Goal: Task Accomplishment & Management: Complete application form

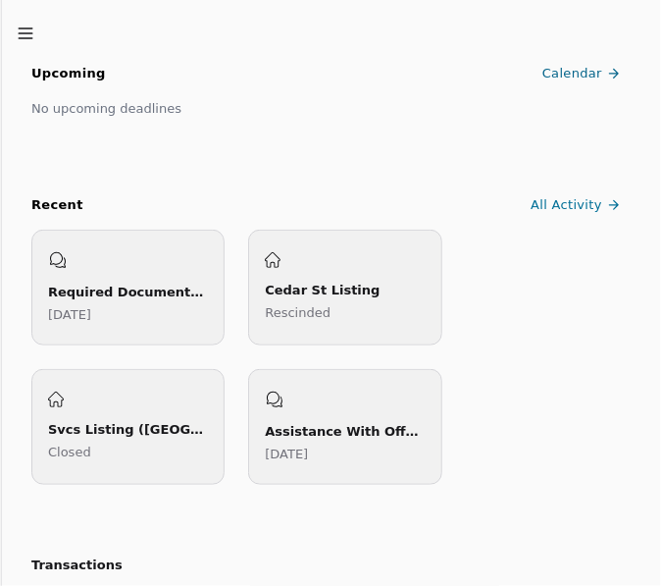
scroll to position [293, 0]
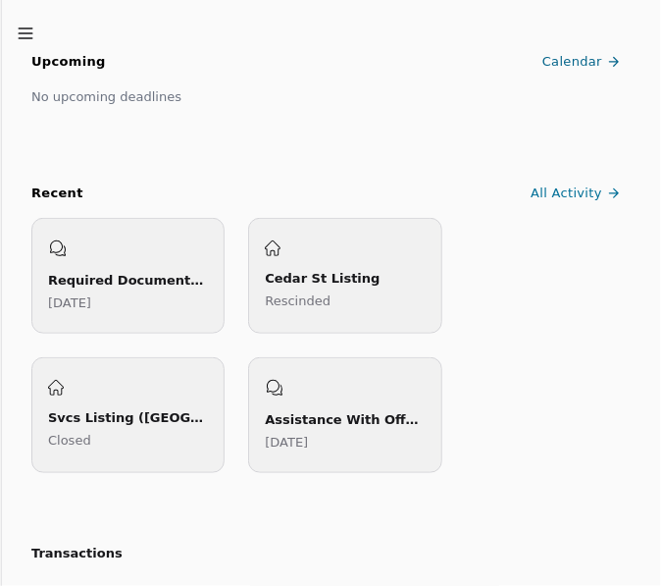
click at [148, 292] on p "[DATE]" at bounding box center [128, 302] width 160 height 21
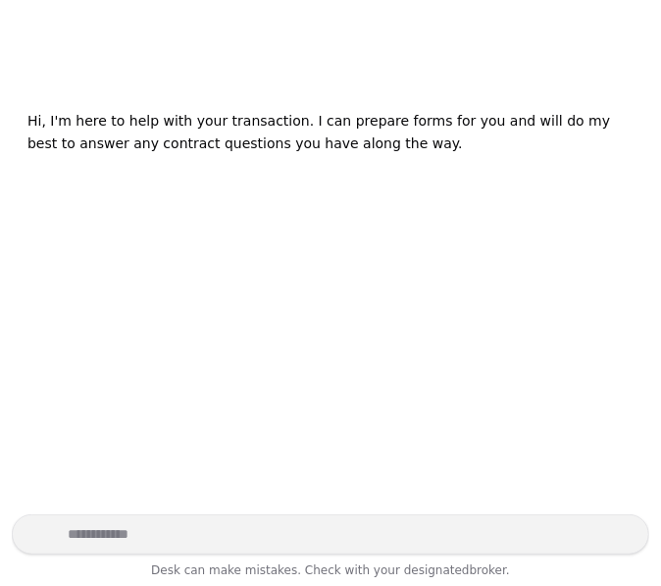
scroll to position [307, 0]
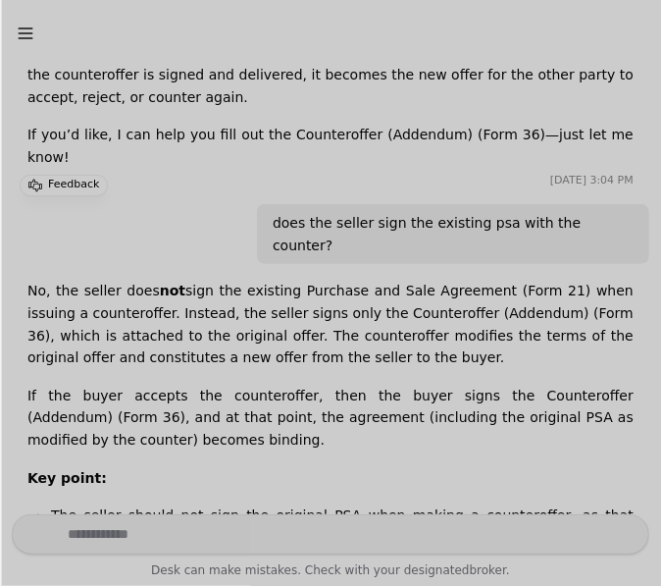
click at [336, 226] on div at bounding box center [330, 293] width 661 height 586
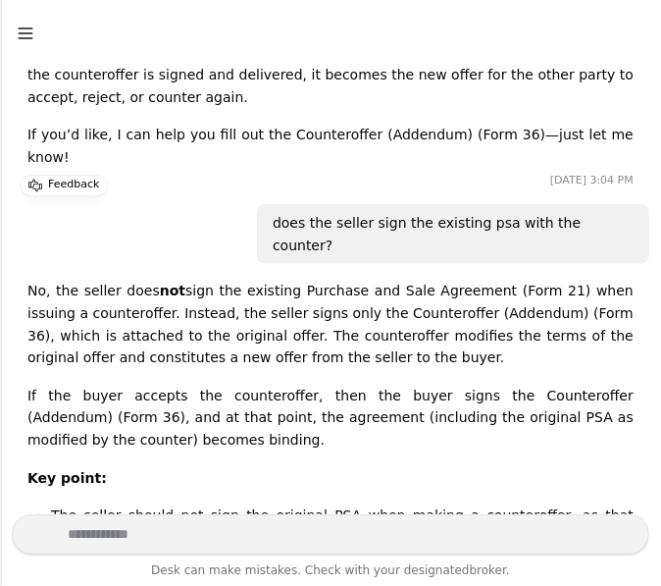
click at [19, 37] on icon "button" at bounding box center [26, 34] width 20 height 20
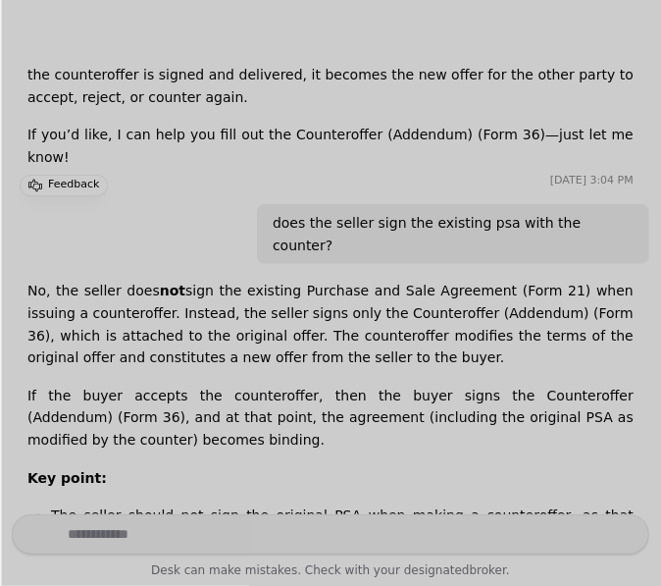
click at [329, 176] on div at bounding box center [330, 293] width 661 height 586
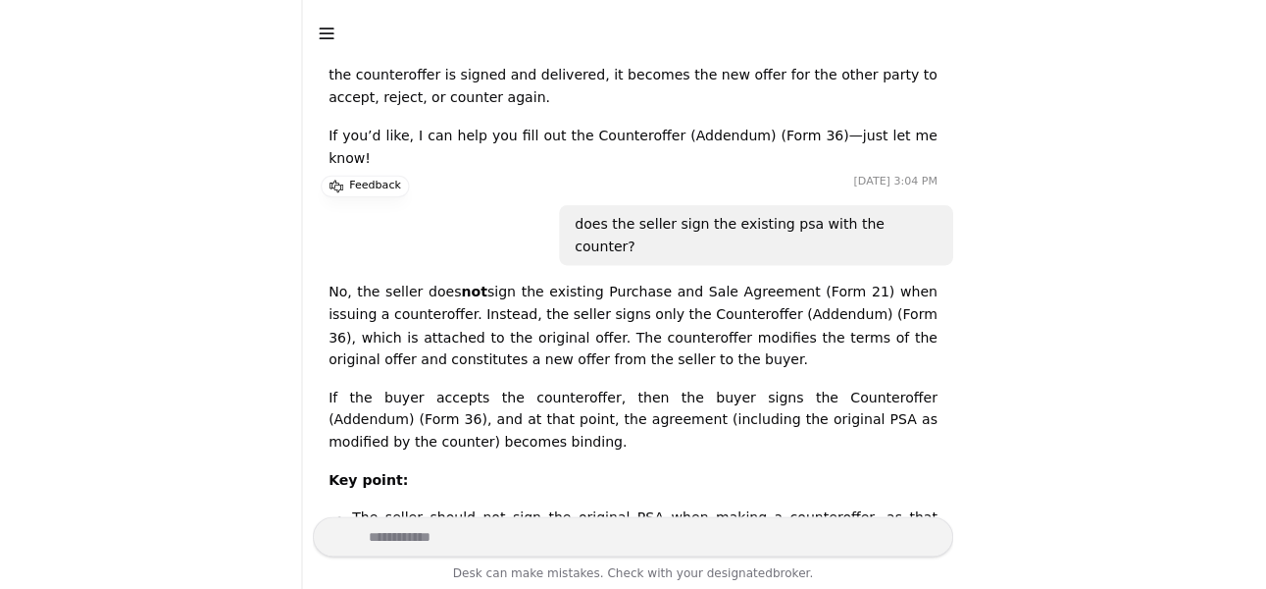
scroll to position [261, 0]
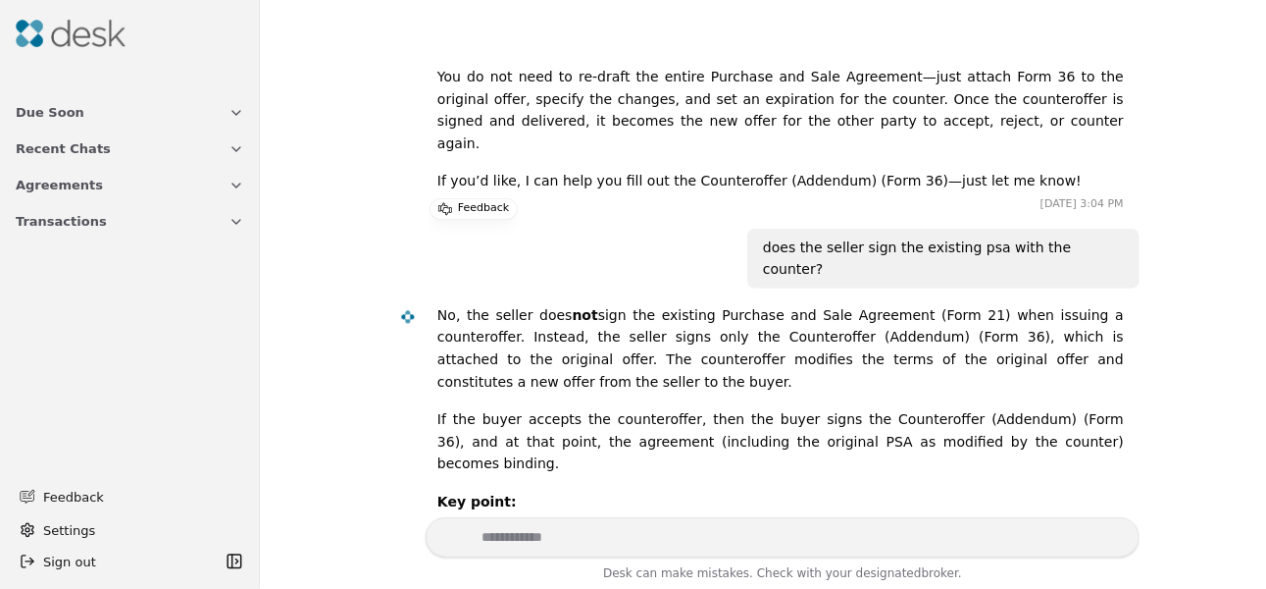
click at [179, 228] on button "Transactions" at bounding box center [130, 221] width 252 height 36
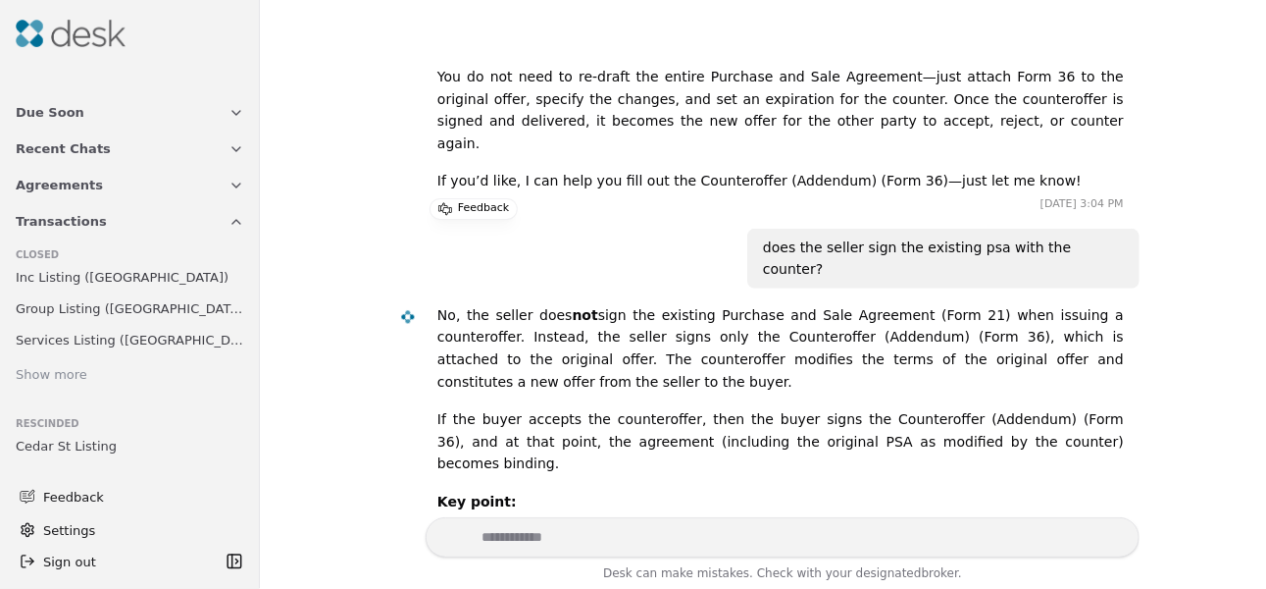
click at [229, 216] on icon "button" at bounding box center [237, 222] width 16 height 16
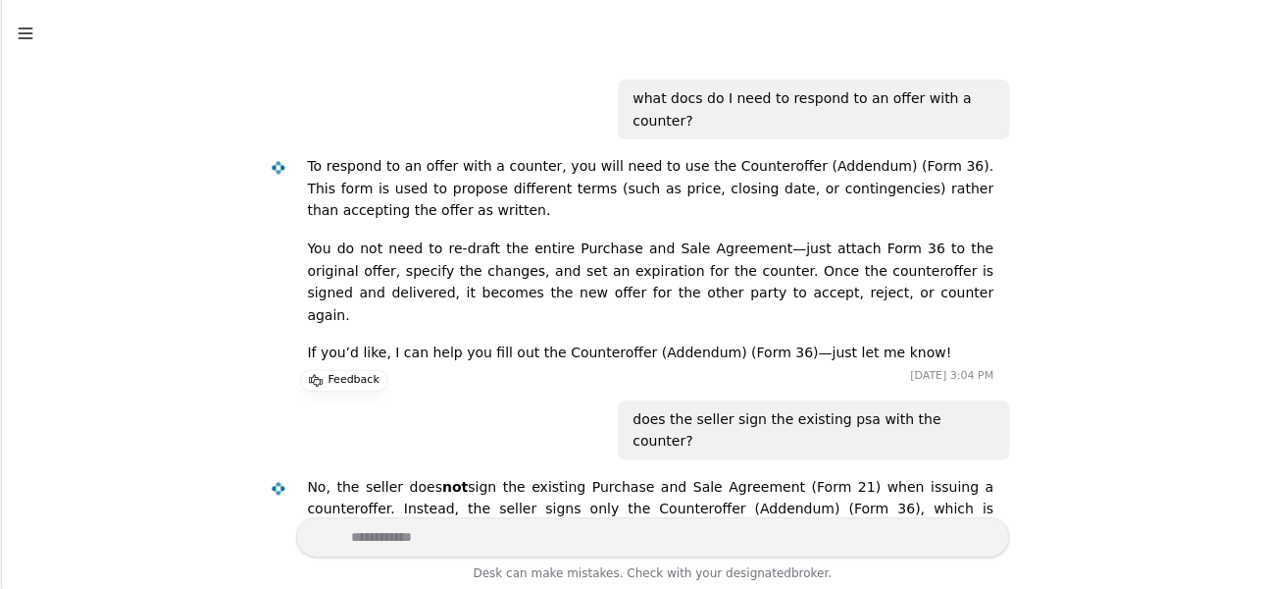
scroll to position [0, 0]
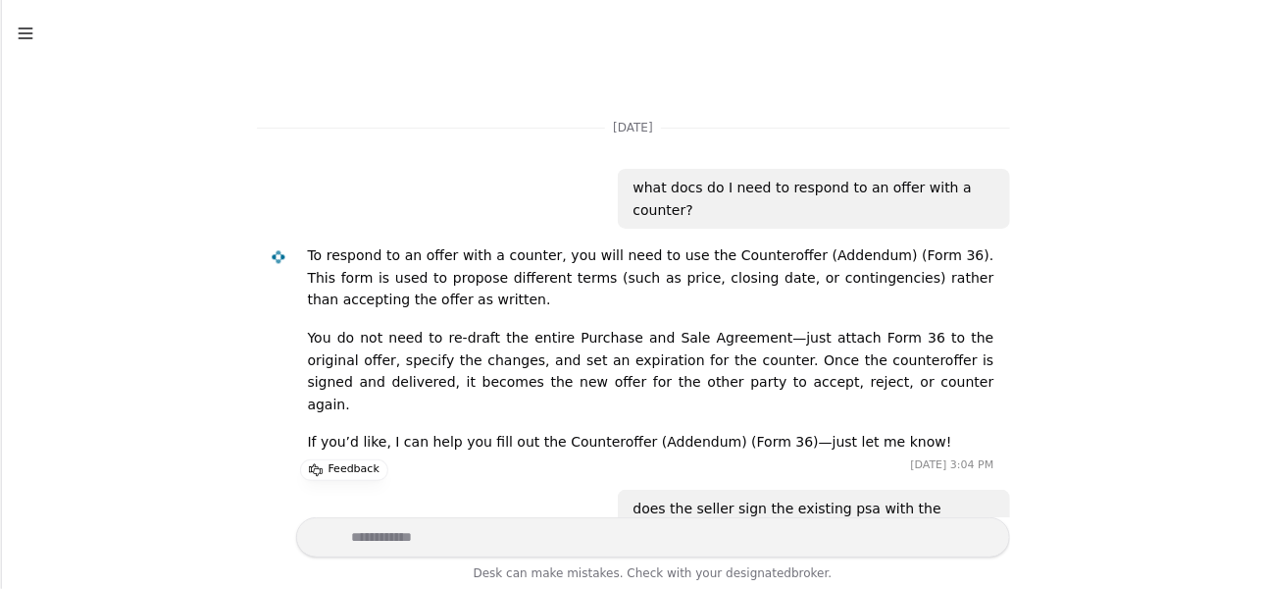
click at [26, 33] on line "button" at bounding box center [25, 33] width 13 height 0
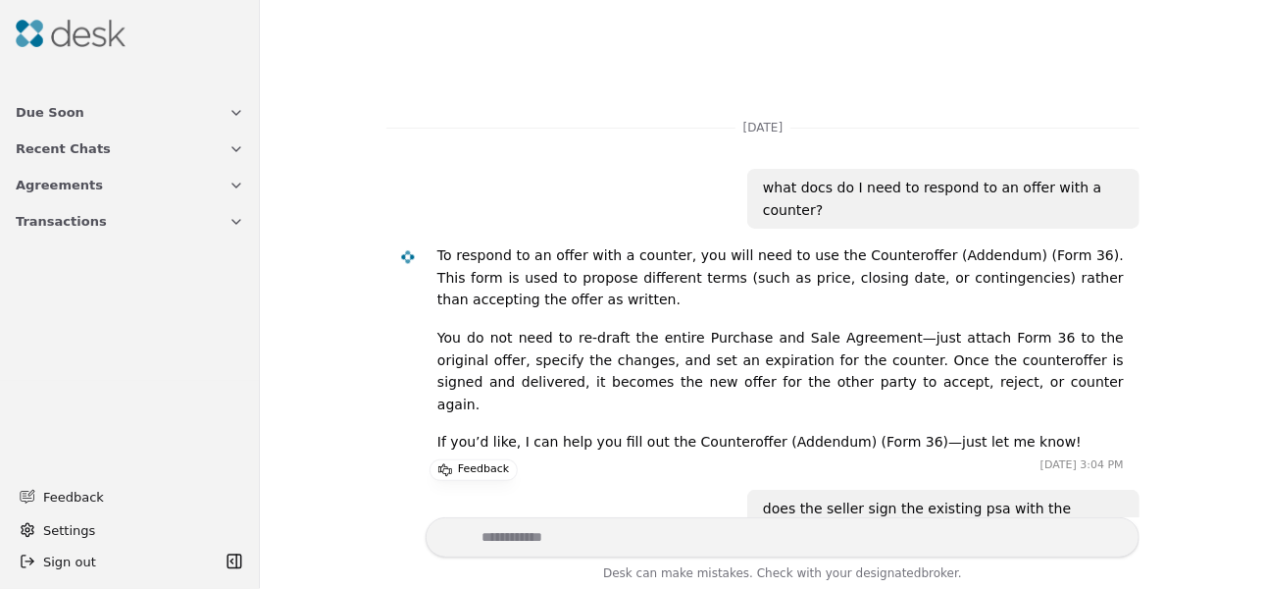
click at [222, 116] on button "Due Soon" at bounding box center [130, 112] width 252 height 36
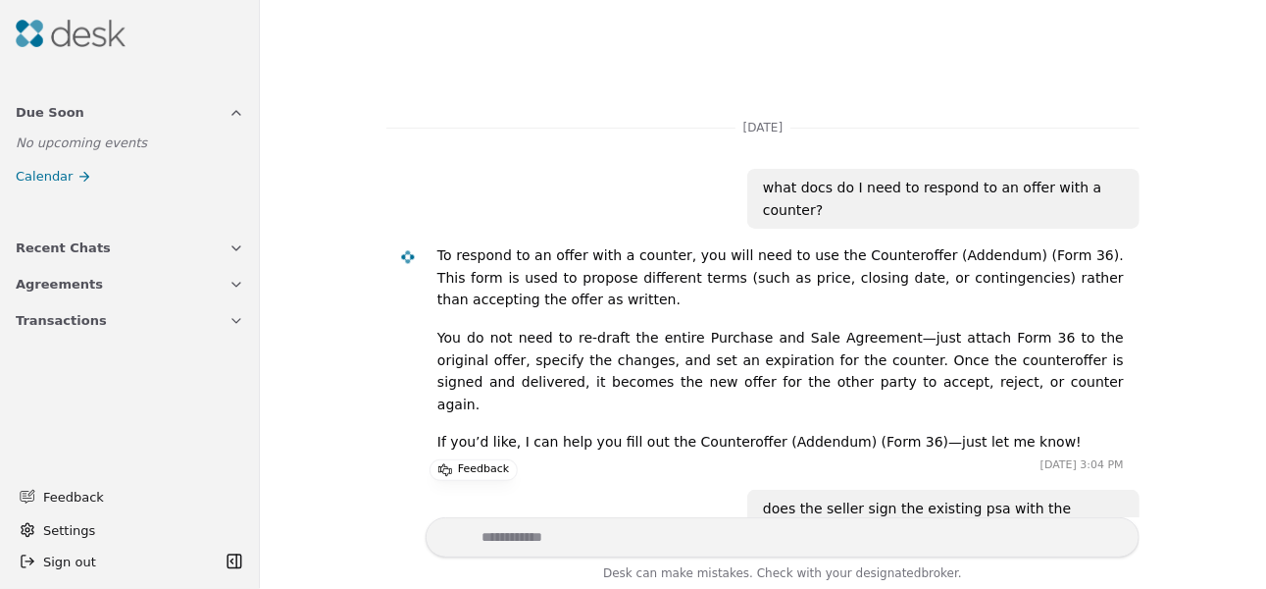
click at [69, 242] on span "Recent Chats" at bounding box center [63, 247] width 95 height 21
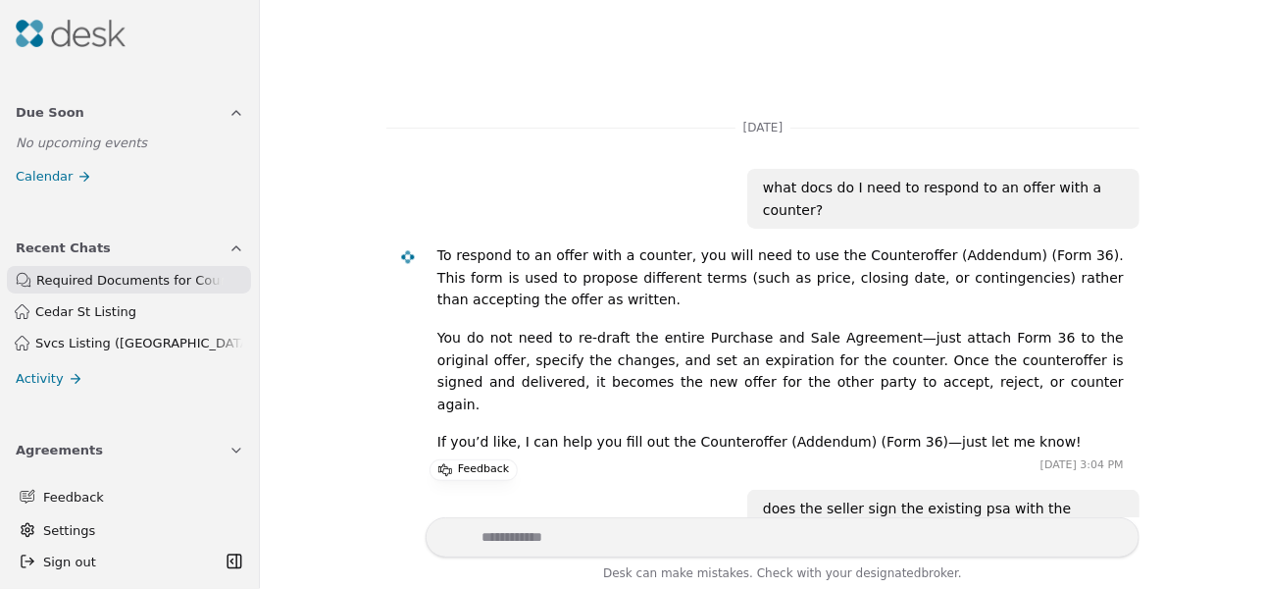
click at [60, 378] on link "Activity" at bounding box center [130, 378] width 252 height 28
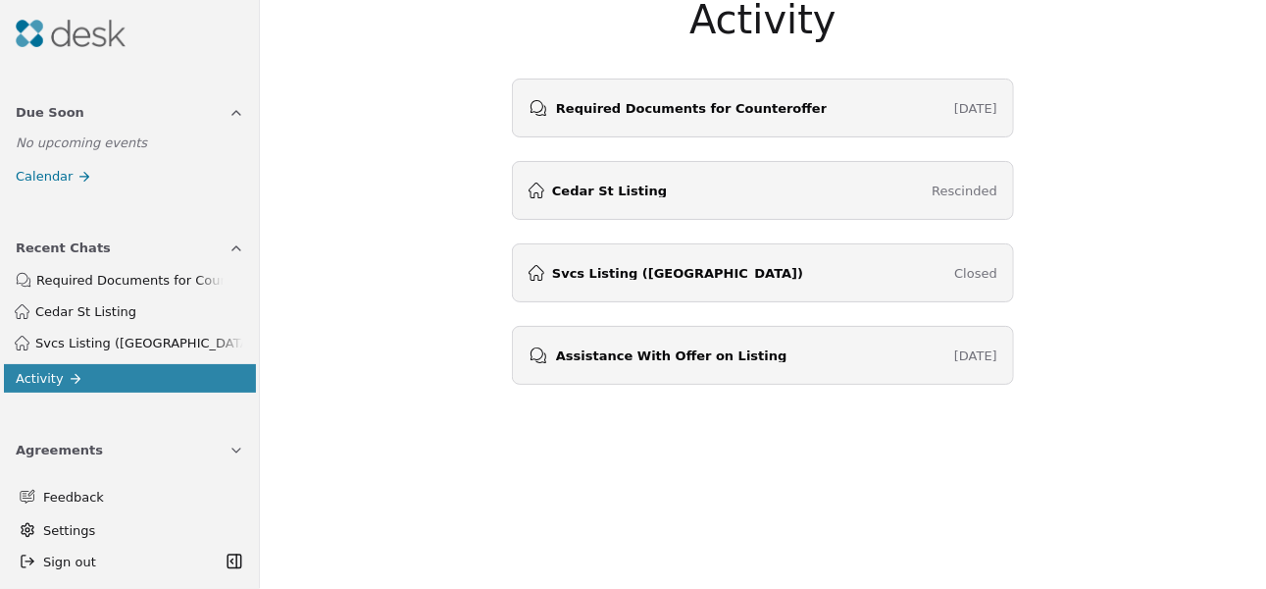
click at [229, 452] on icon "button" at bounding box center [237, 450] width 16 height 16
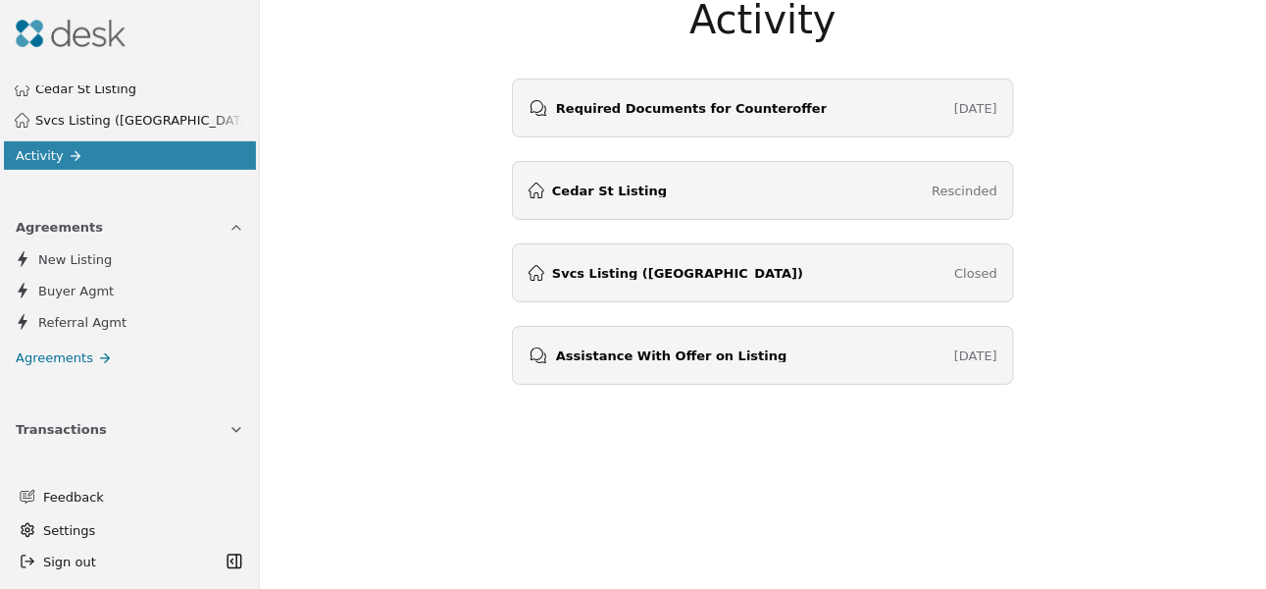
scroll to position [251, 0]
click at [62, 281] on span "Buyer Agmt" at bounding box center [76, 291] width 76 height 21
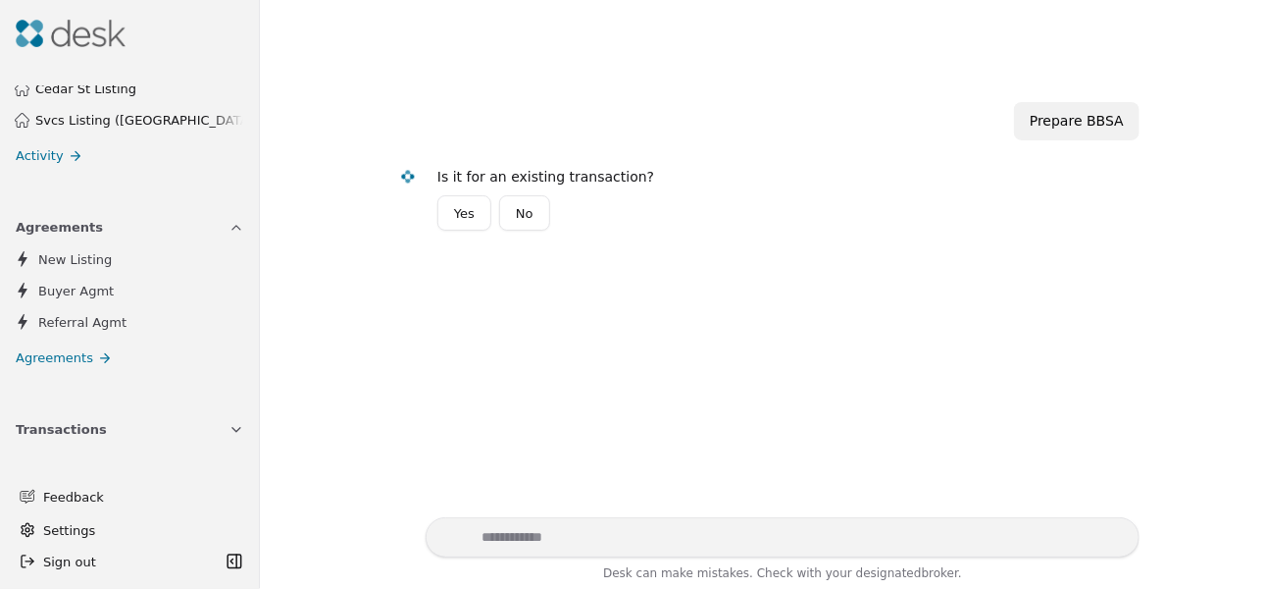
click at [463, 221] on button "Yes" at bounding box center [464, 212] width 54 height 35
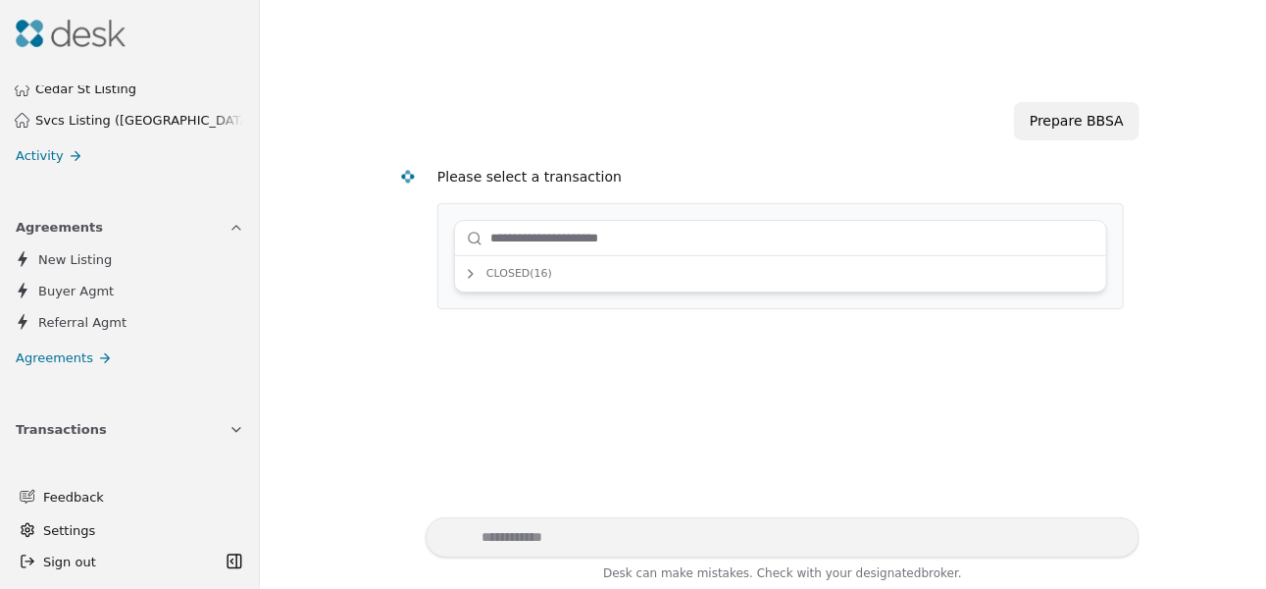
click at [483, 271] on span "Closed ( 16 )" at bounding box center [507, 274] width 89 height 18
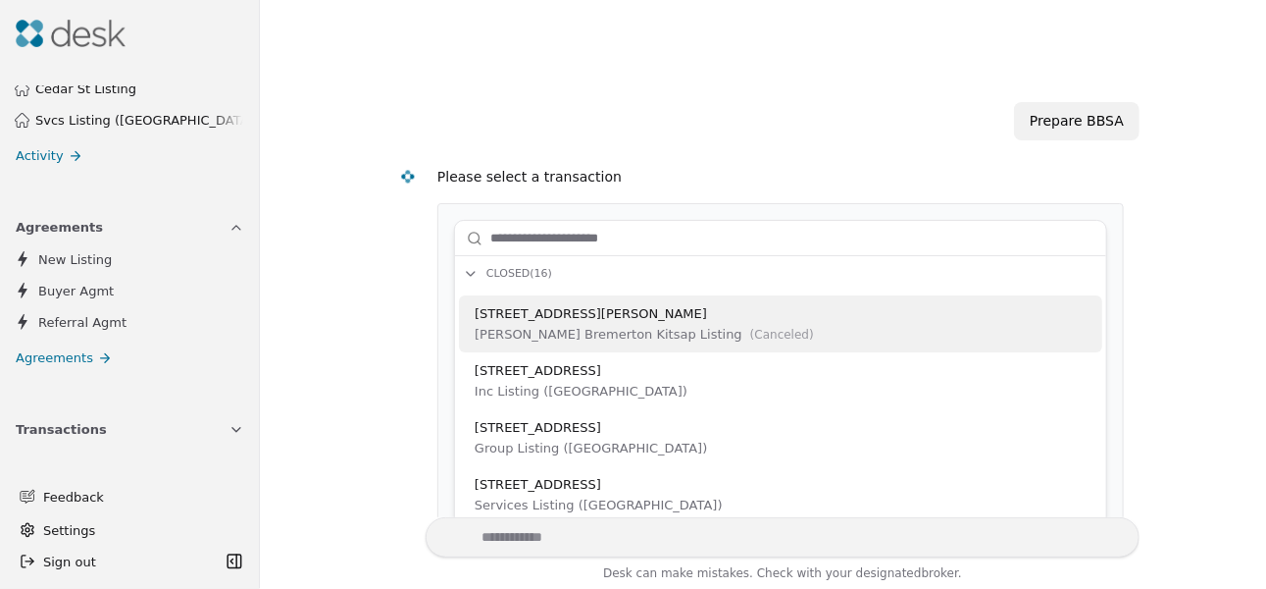
click at [466, 271] on span "Closed ( 16 )" at bounding box center [507, 274] width 89 height 18
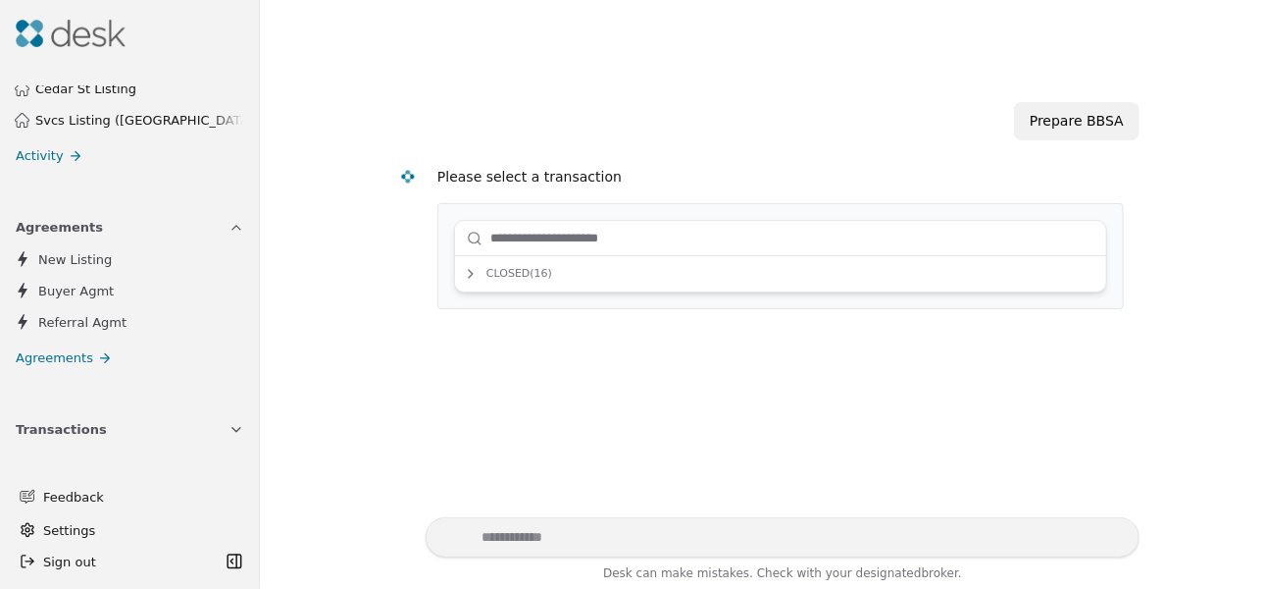
click at [412, 166] on div "Please select a transaction Closed ( 16 )" at bounding box center [762, 237] width 753 height 170
click at [406, 196] on div "Please select a transaction Closed ( 16 )" at bounding box center [762, 237] width 753 height 170
click at [544, 181] on div "Please select a transaction" at bounding box center [780, 177] width 687 height 23
drag, startPoint x: 444, startPoint y: 398, endPoint x: 438, endPoint y: 357, distance: 41.6
click at [444, 398] on div "Prepare BBSA Please select a transaction Closed ( 16 )" at bounding box center [763, 290] width 983 height 454
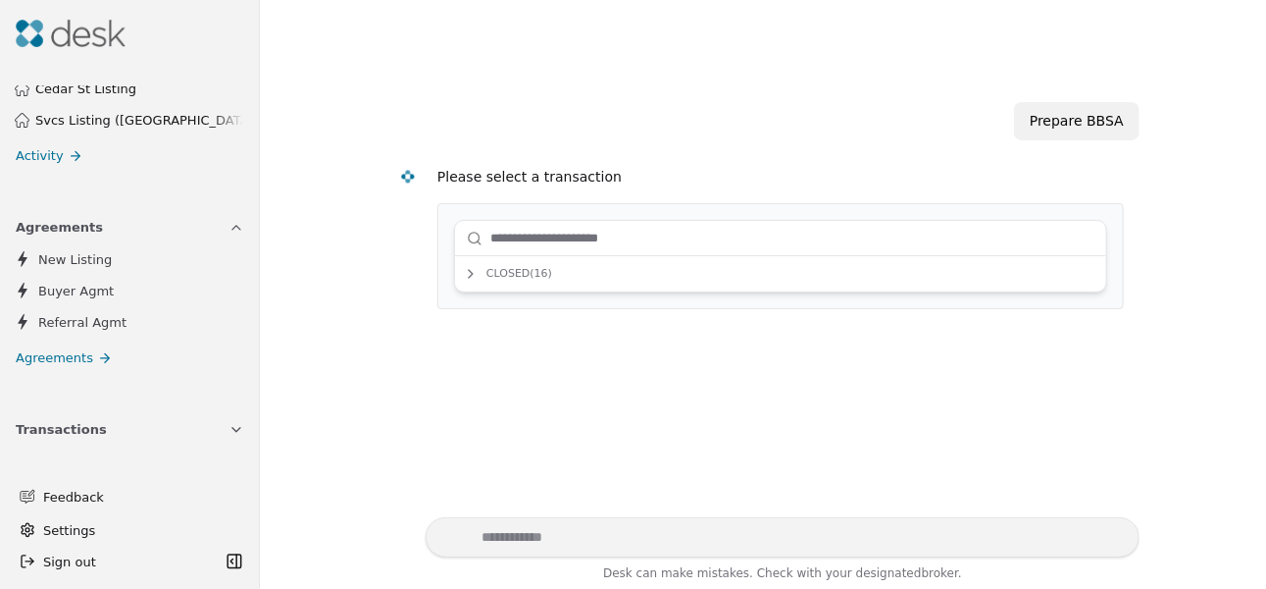
click at [54, 281] on span "Buyer Agmt" at bounding box center [76, 291] width 76 height 21
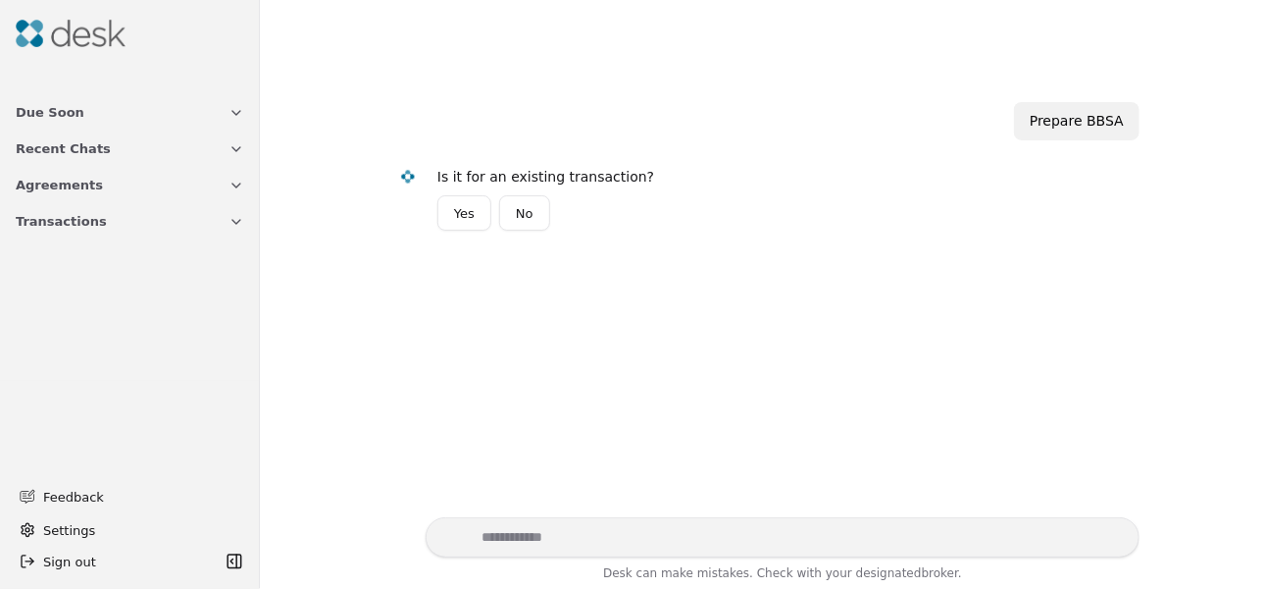
click at [633, 321] on div "Prepare BBSA Is it for an existing transaction? Yes No" at bounding box center [763, 290] width 983 height 454
click at [525, 213] on button "No" at bounding box center [524, 212] width 51 height 35
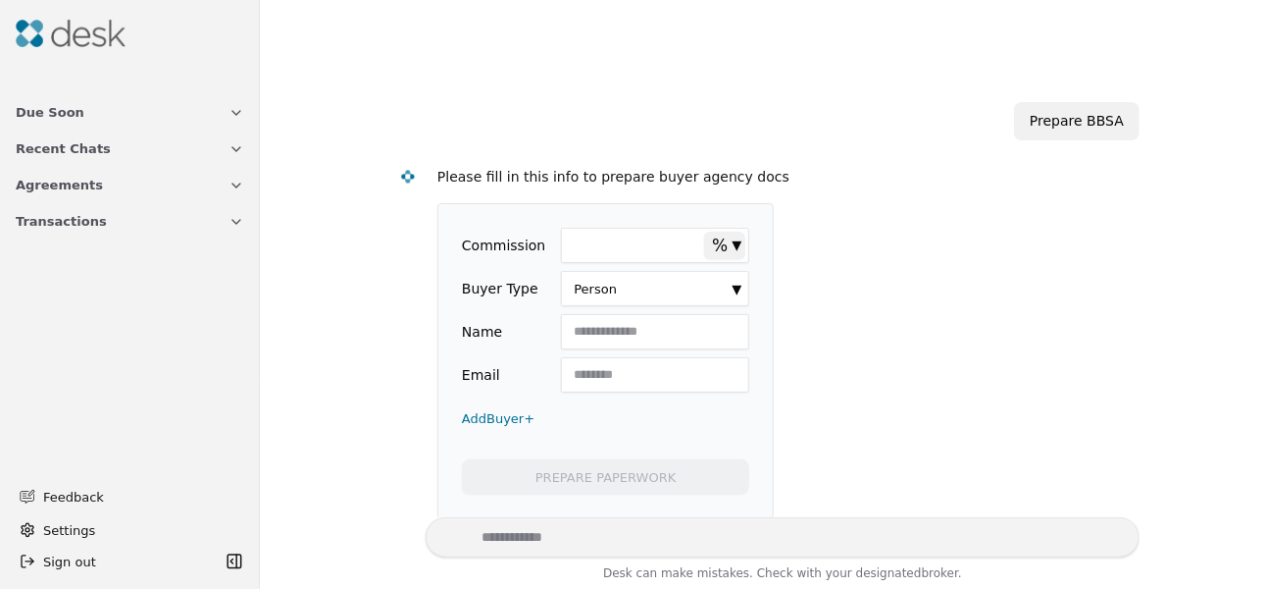
click at [665, 253] on input "Commission" at bounding box center [655, 245] width 188 height 35
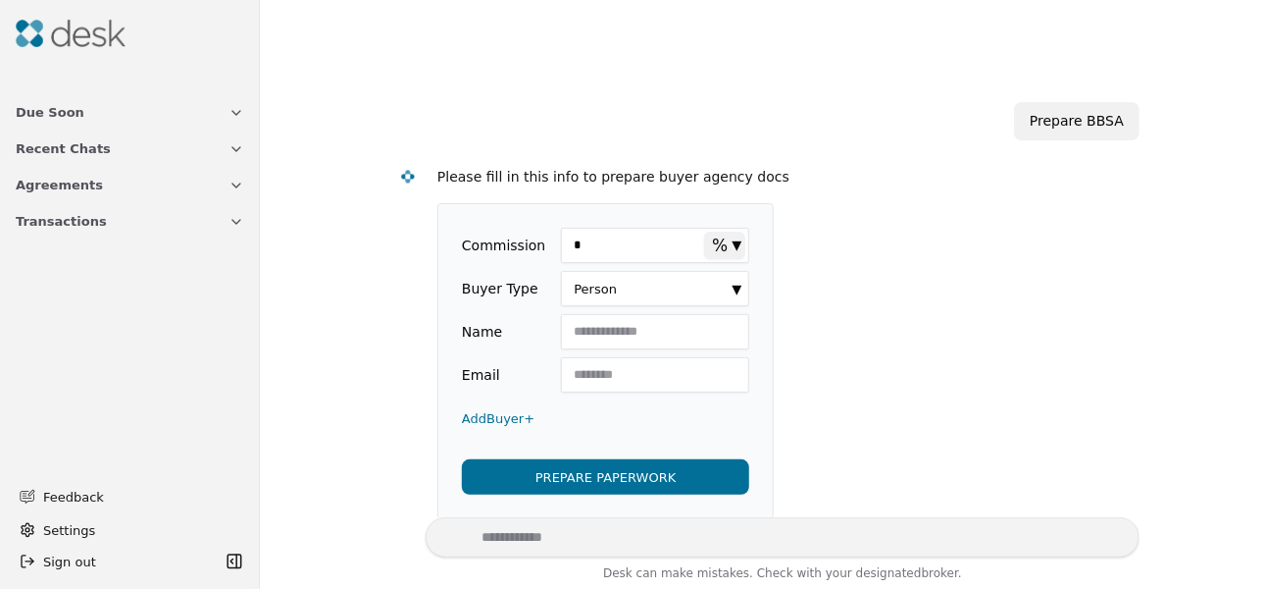
type input "*"
click at [699, 282] on html "Due Soon Recent Chats Agreements Transactions Feedback Settings Sign out Toggle…" at bounding box center [633, 294] width 1266 height 589
click at [509, 412] on button "Add Buyer +" at bounding box center [498, 417] width 73 height 35
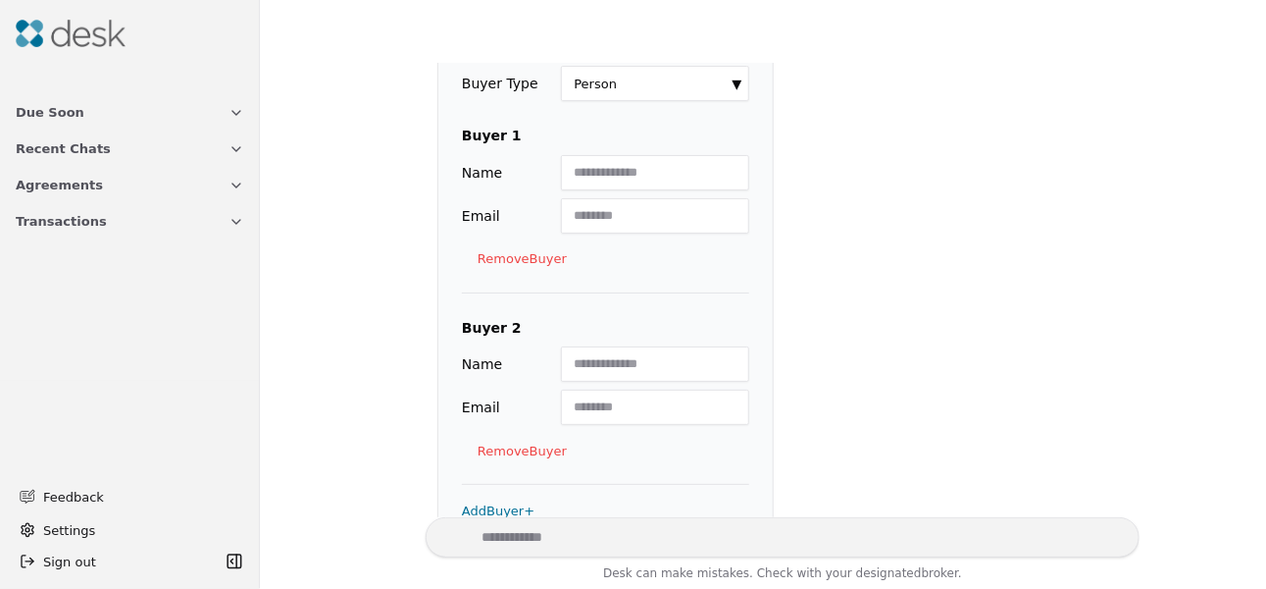
scroll to position [146, 0]
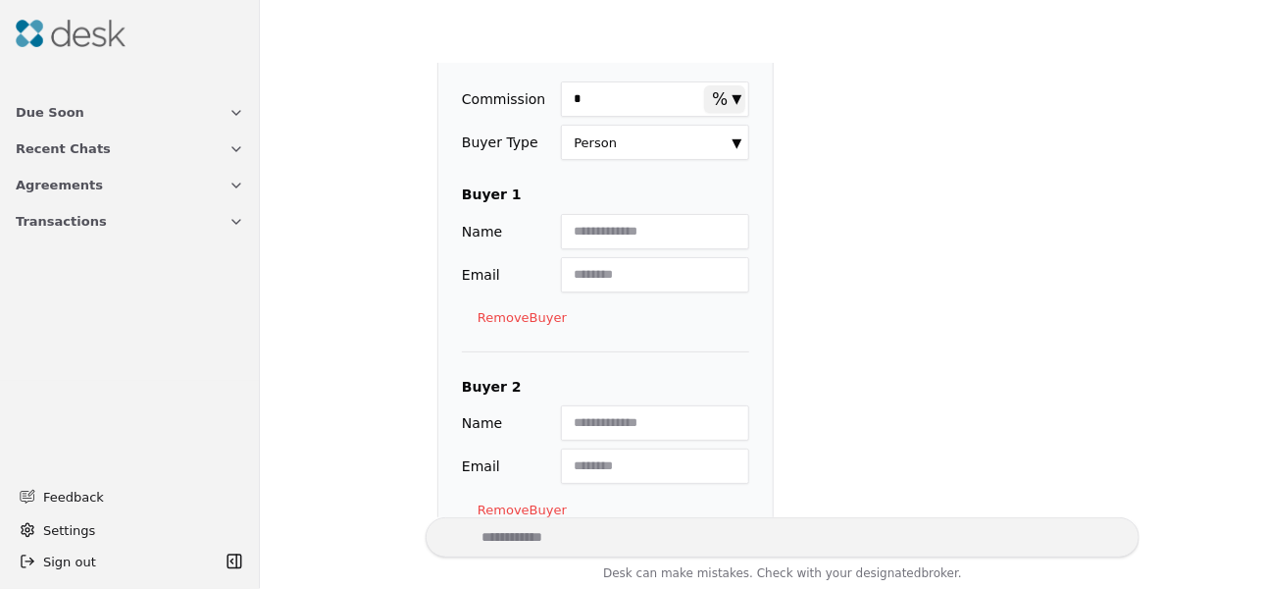
click at [585, 234] on input "Name" at bounding box center [655, 231] width 188 height 35
type input "**********"
paste input "**********"
type input "**********"
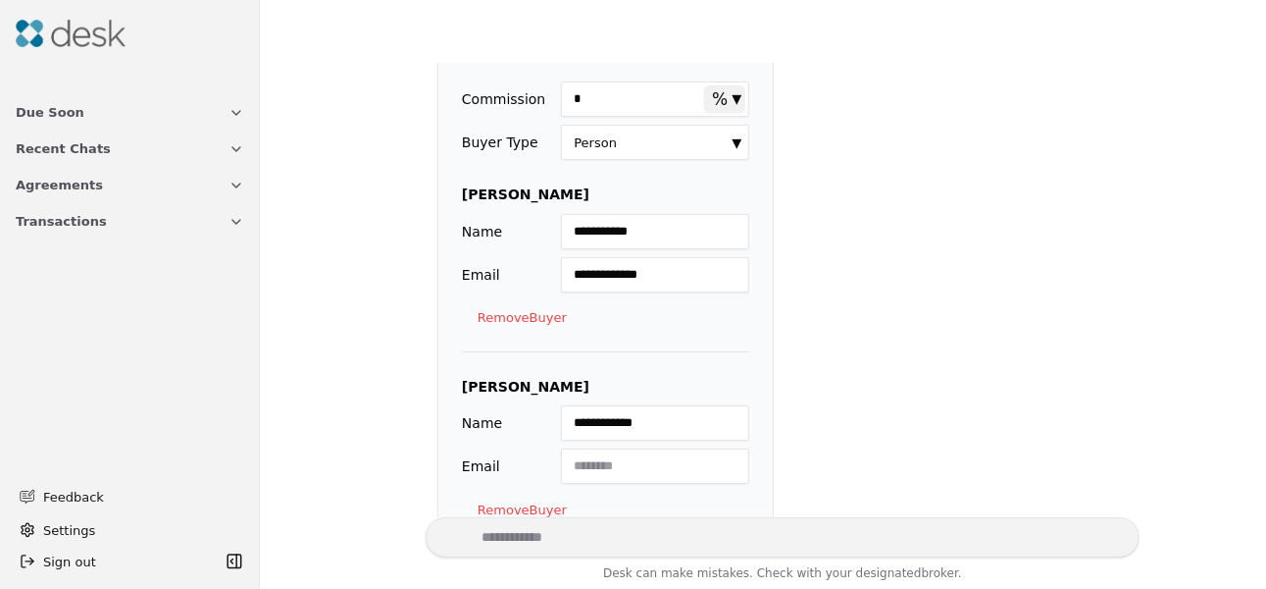
paste input "**********"
type input "**********"
click at [898, 395] on form "**********" at bounding box center [780, 363] width 687 height 613
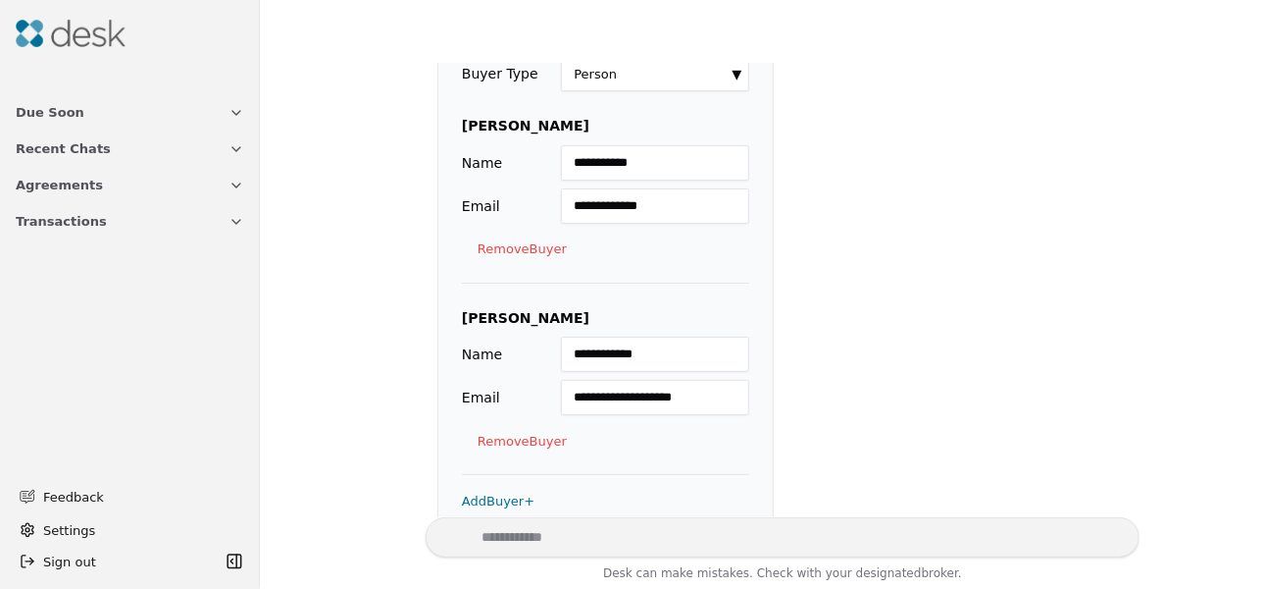
scroll to position [341, 0]
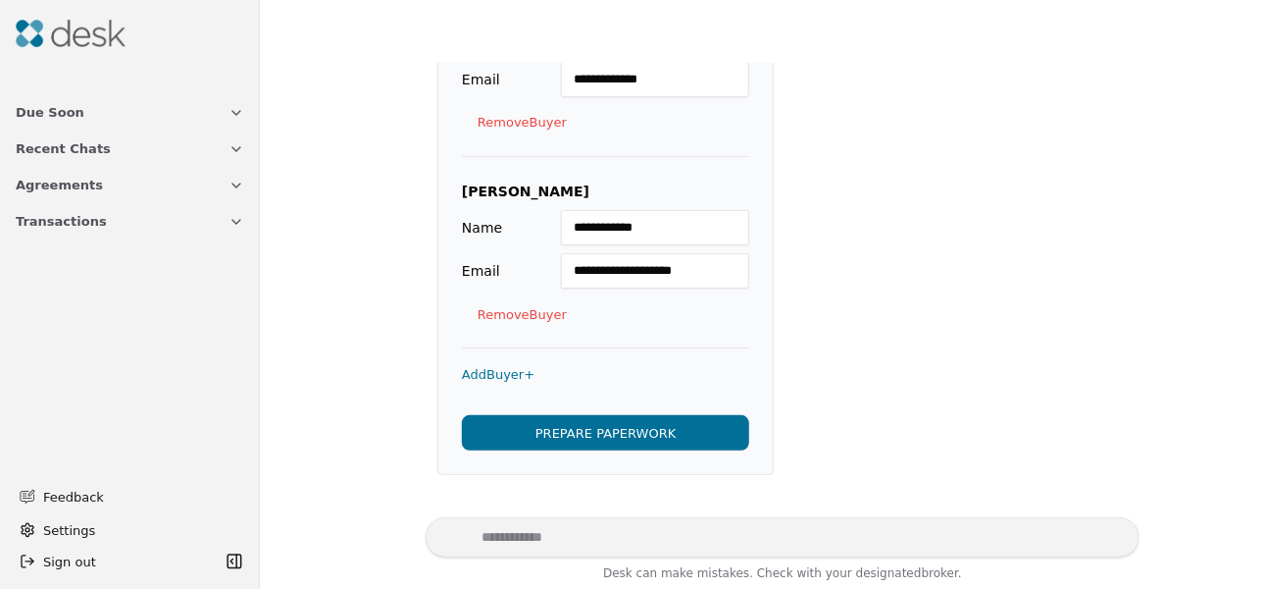
click at [625, 435] on button "PREPARE PAPERWORK" at bounding box center [605, 432] width 287 height 35
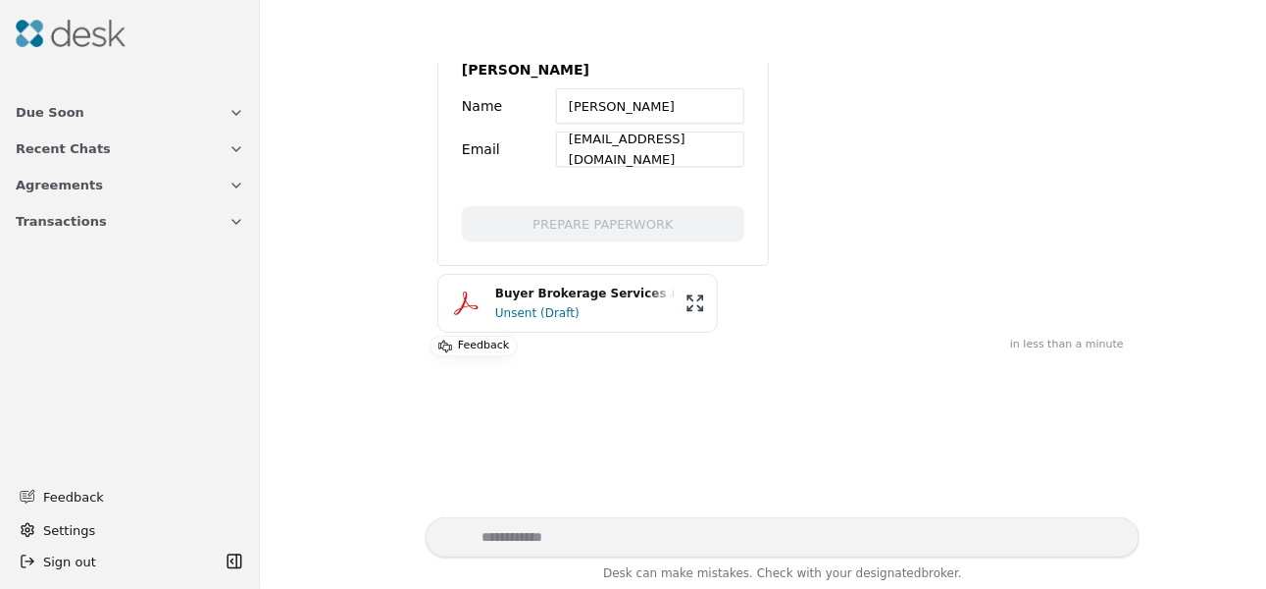
scroll to position [498, 0]
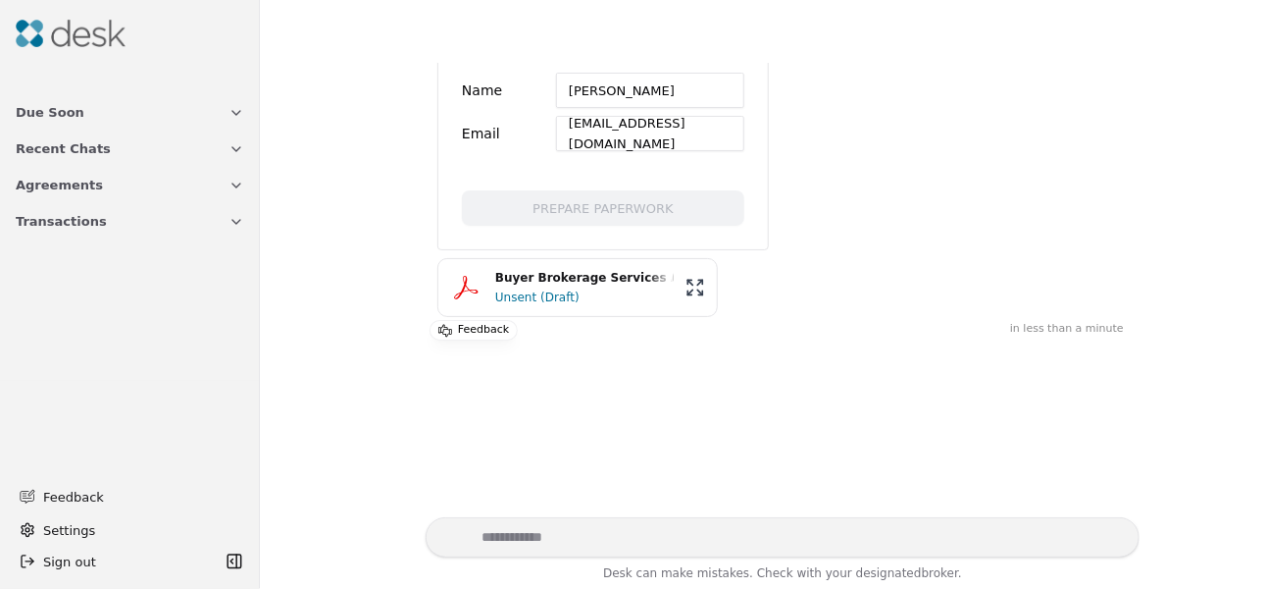
click at [608, 282] on div "Buyer Brokerage Services Agreement.pdf" at bounding box center [584, 278] width 179 height 19
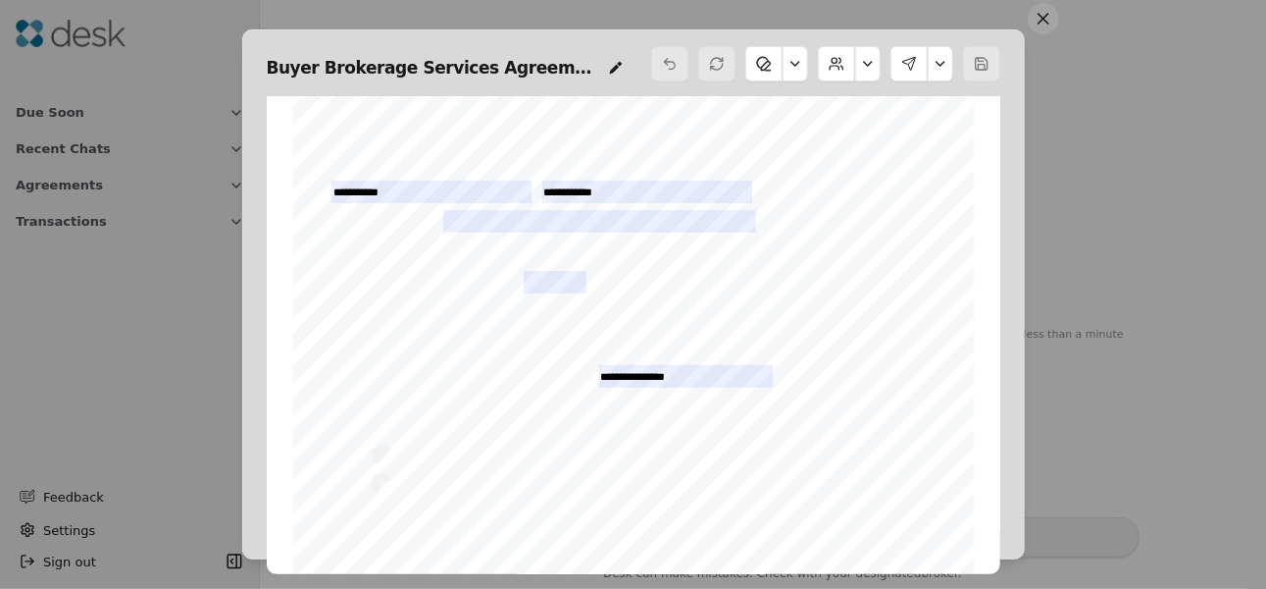
scroll to position [0, 0]
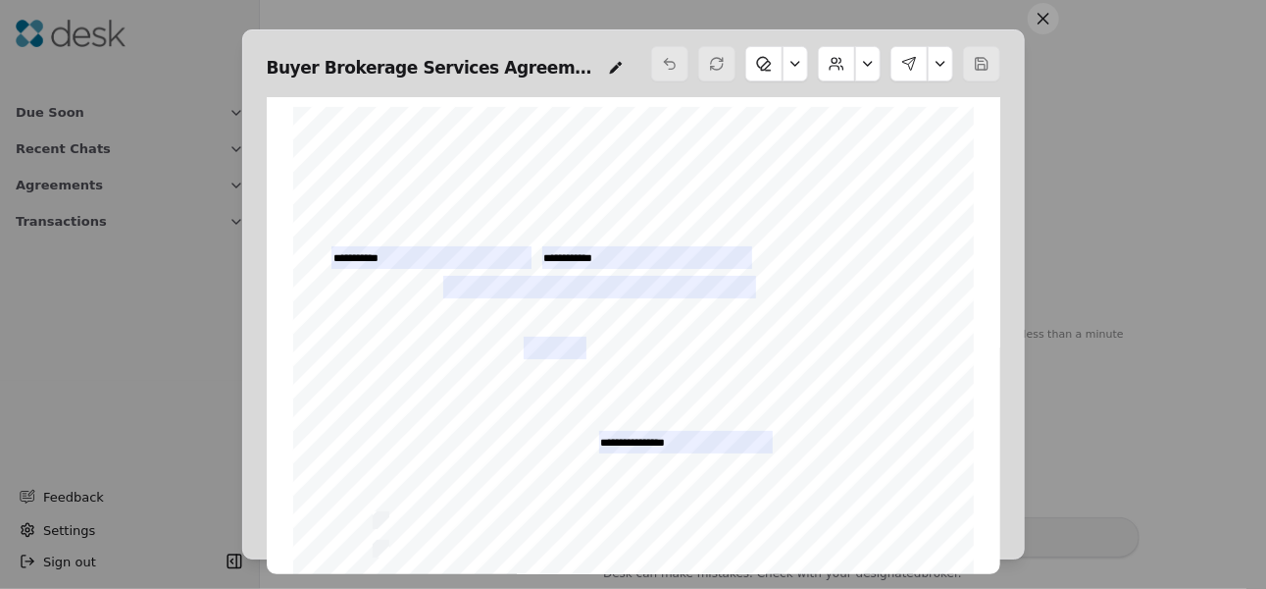
click at [508, 272] on div "Form 41 ©Copyright 2024 Buyer Brokerage Services Agreement Northwest Multiple L…" at bounding box center [633, 547] width 681 height 881
click at [509, 282] on input "text" at bounding box center [599, 287] width 313 height 23
type input "**********"
click at [574, 310] on span "“Purchase(s)” includes a contract to purchase, an exchange or contract to excha…" at bounding box center [671, 311] width 483 height 11
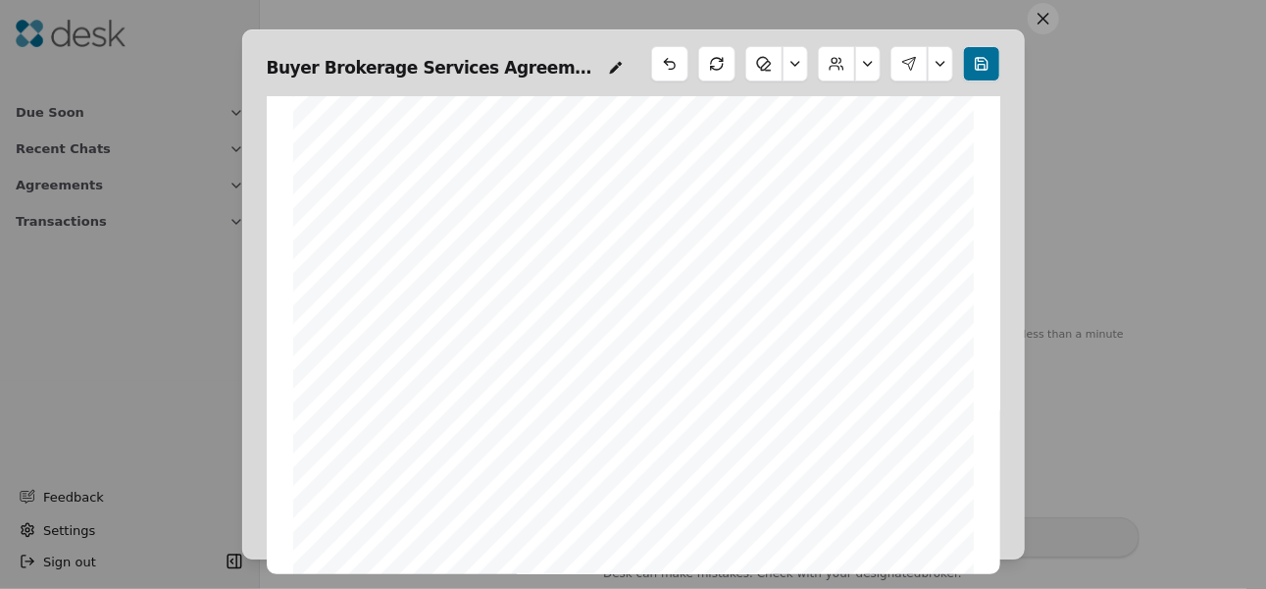
scroll to position [5768, 0]
click at [875, 61] on button at bounding box center [868, 63] width 26 height 35
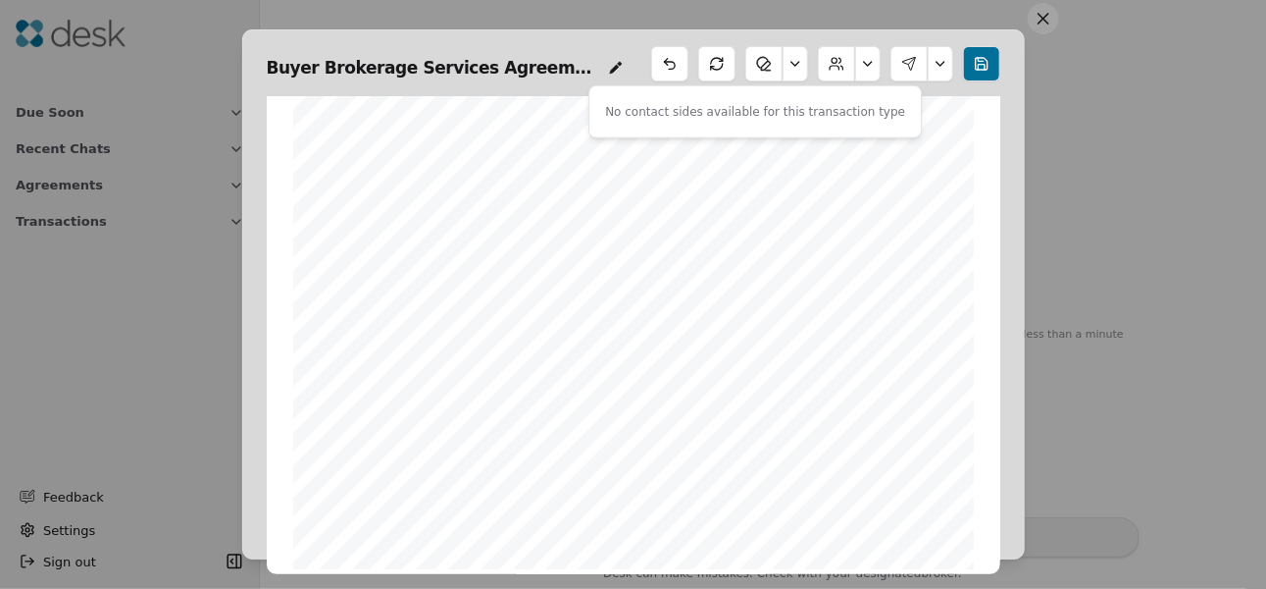
click at [873, 61] on button at bounding box center [868, 63] width 26 height 35
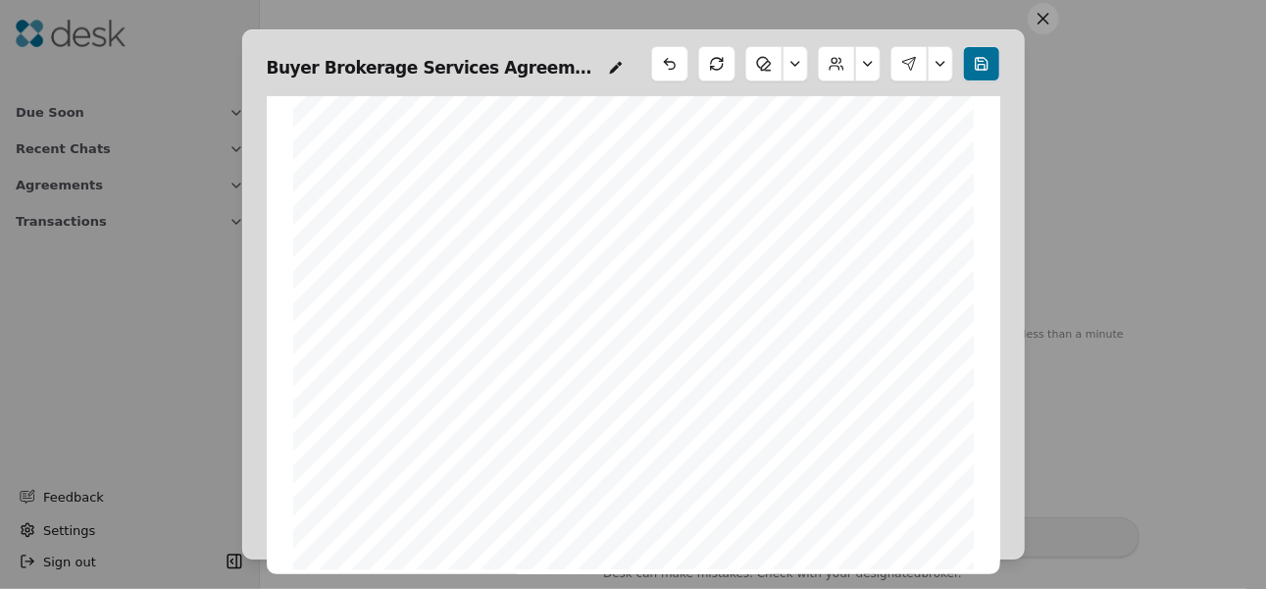
click at [943, 57] on button at bounding box center [941, 63] width 26 height 35
click at [941, 62] on button at bounding box center [941, 63] width 26 height 35
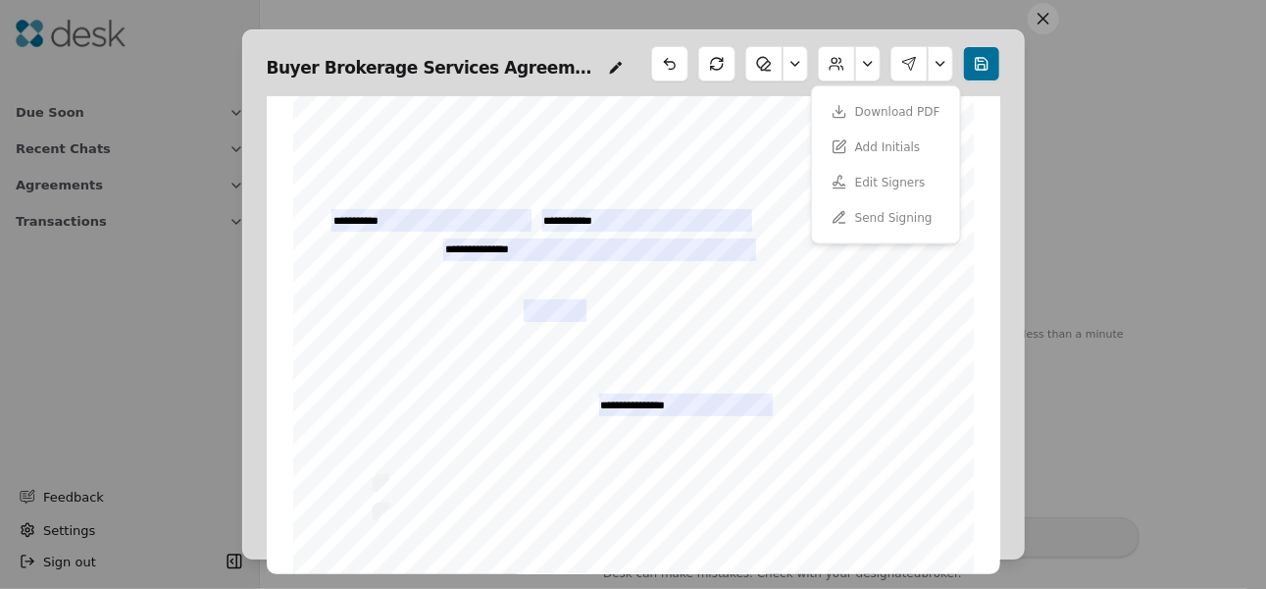
scroll to position [0, 0]
